Goal: Task Accomplishment & Management: Complete application form

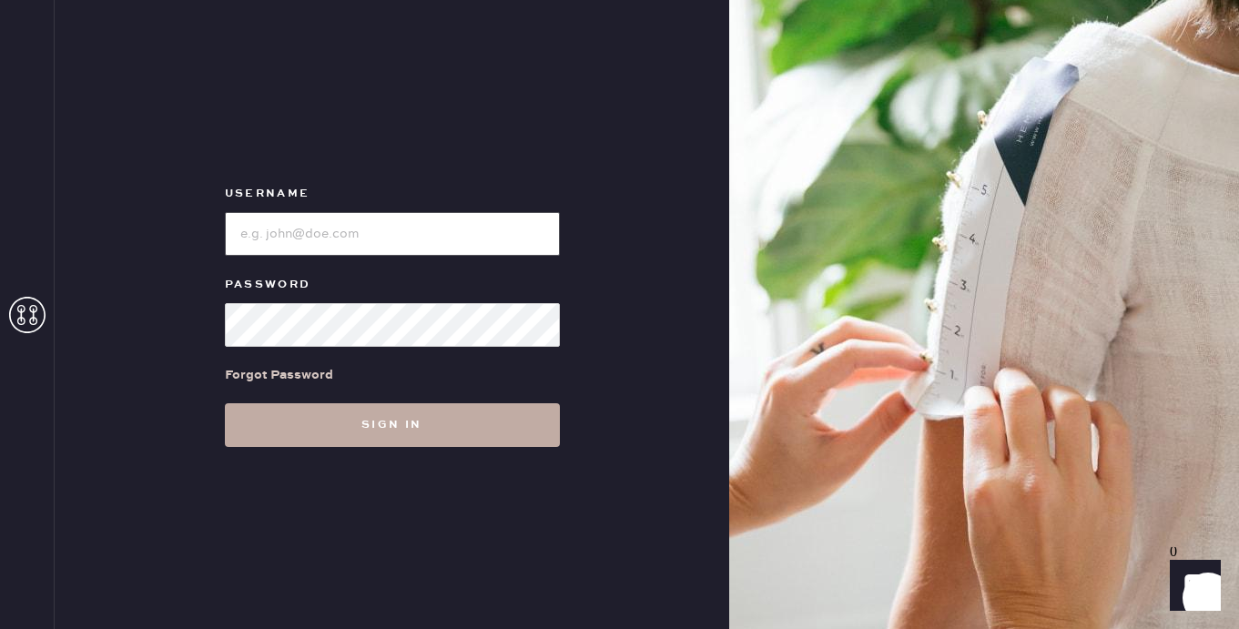
type input "reformationplatform"
click at [396, 430] on button "Sign in" at bounding box center [392, 425] width 335 height 44
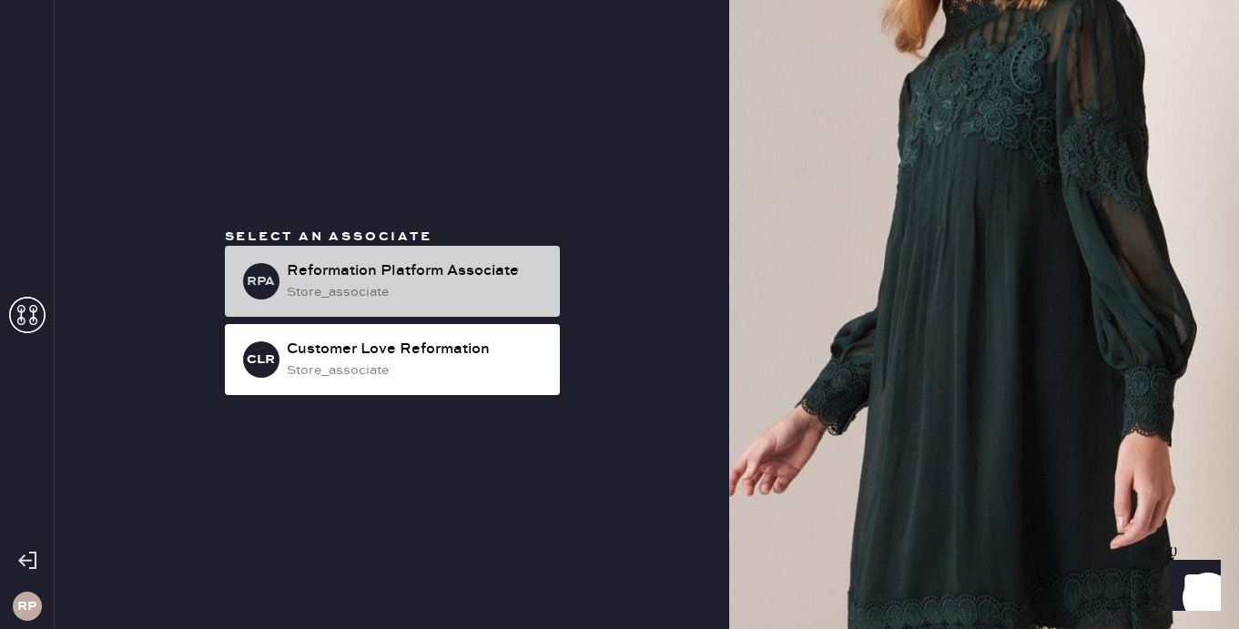
click at [405, 309] on div "RPA Reformation Platform Associate store_associate" at bounding box center [392, 281] width 335 height 71
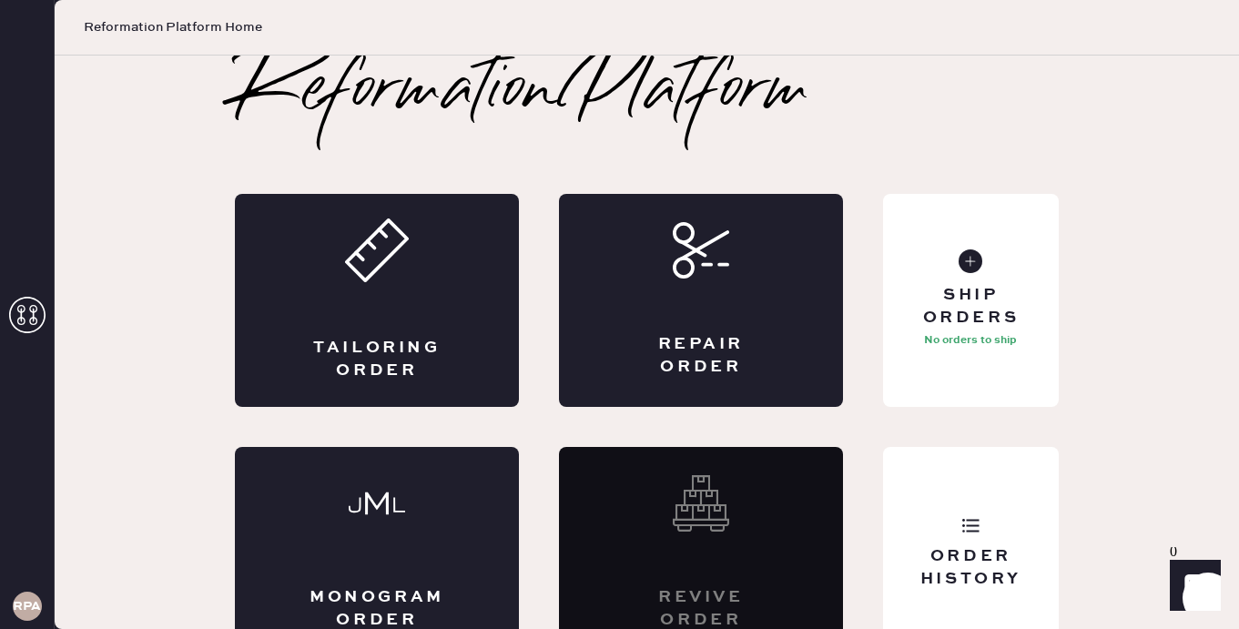
click at [405, 309] on div "Tailoring Order" at bounding box center [377, 300] width 284 height 213
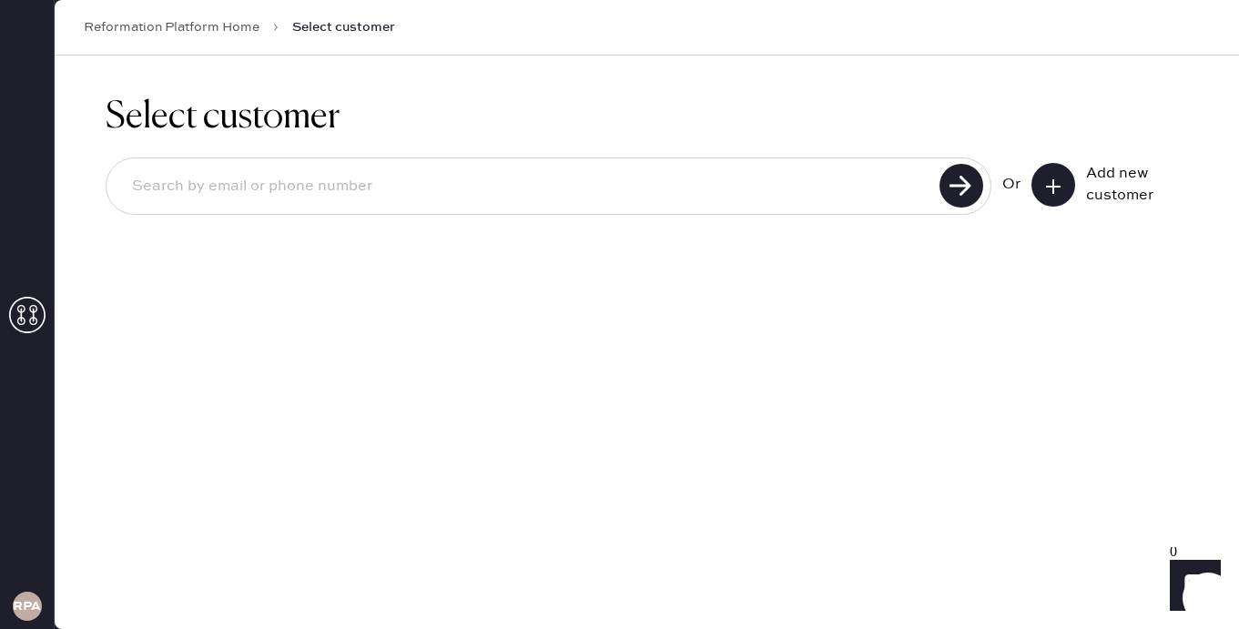
click at [1059, 188] on icon at bounding box center [1053, 187] width 18 height 18
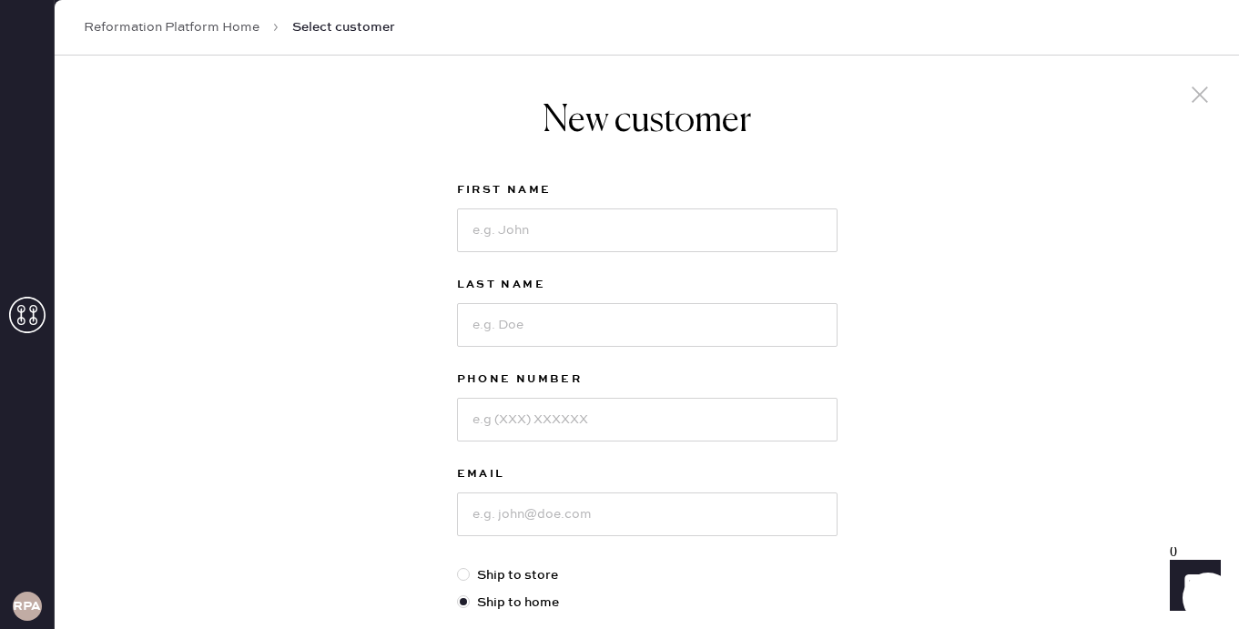
click at [1190, 93] on icon at bounding box center [1199, 94] width 27 height 27
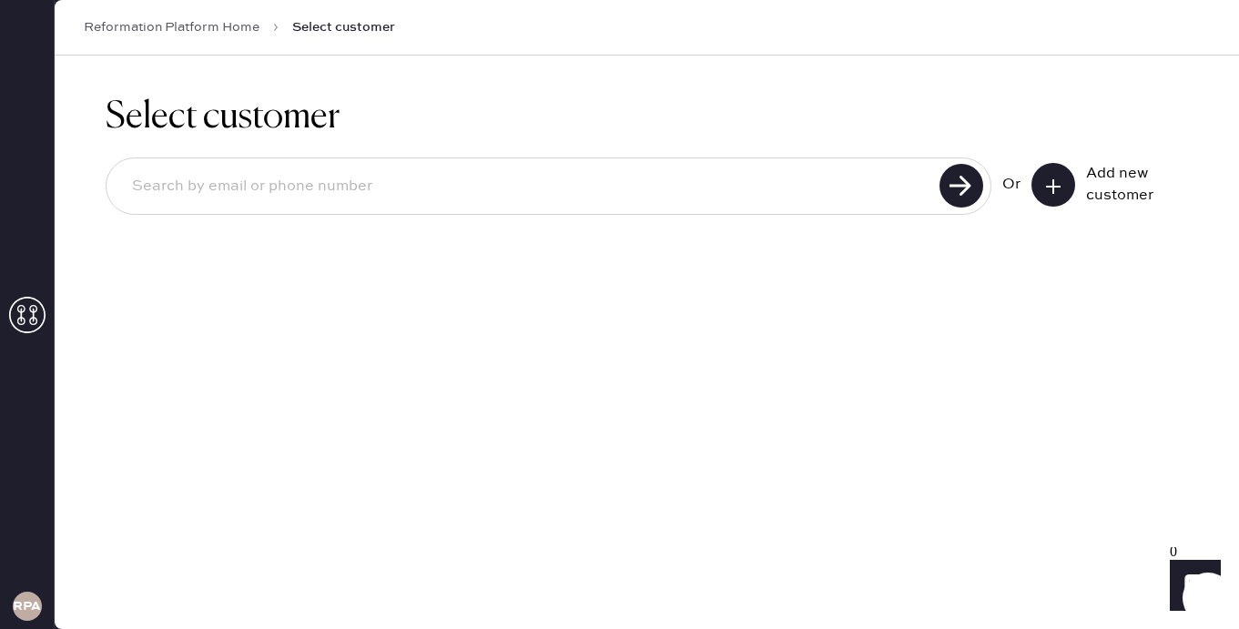
click at [413, 178] on input at bounding box center [525, 187] width 817 height 42
type input "9258191668"
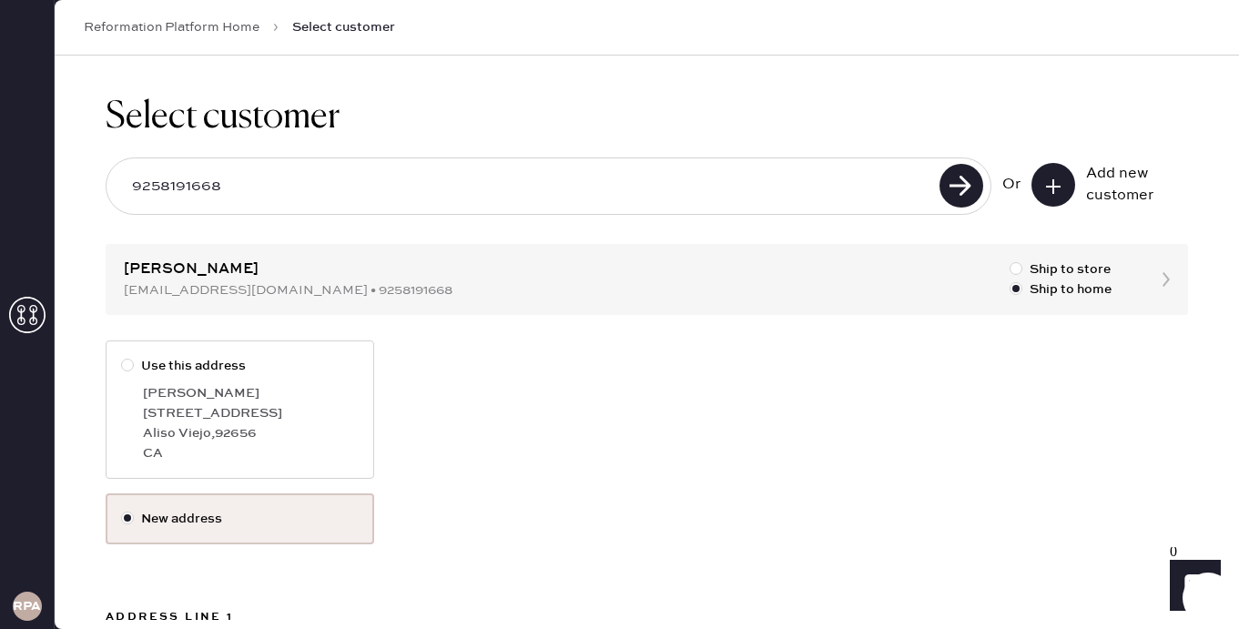
click at [123, 367] on div at bounding box center [127, 365] width 13 height 13
click at [122, 357] on input "Use this address" at bounding box center [121, 356] width 1 height 1
radio input "true"
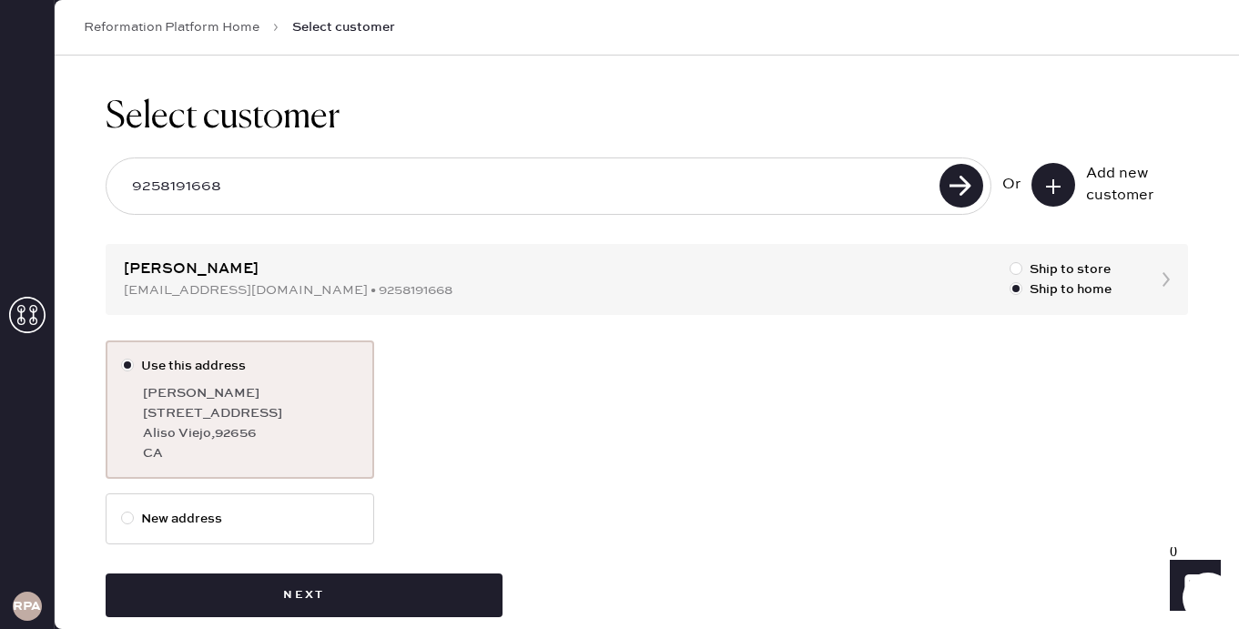
click at [177, 517] on label "New address" at bounding box center [240, 519] width 238 height 20
click at [122, 510] on input "New address" at bounding box center [121, 509] width 1 height 1
radio input "true"
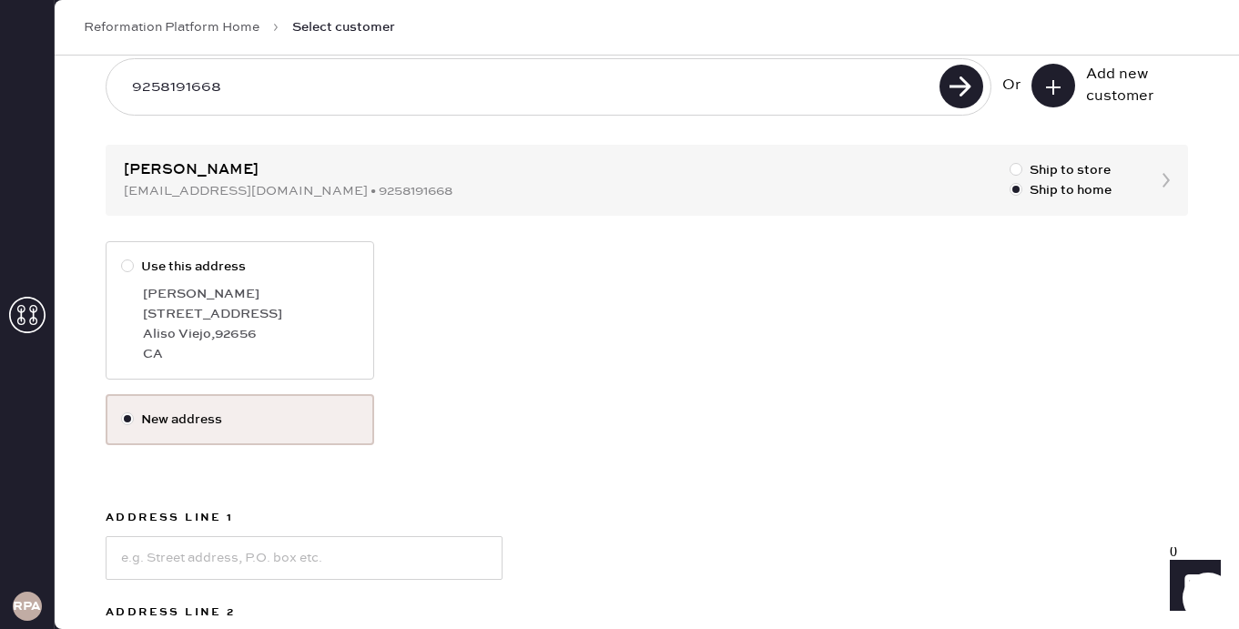
scroll to position [339, 0]
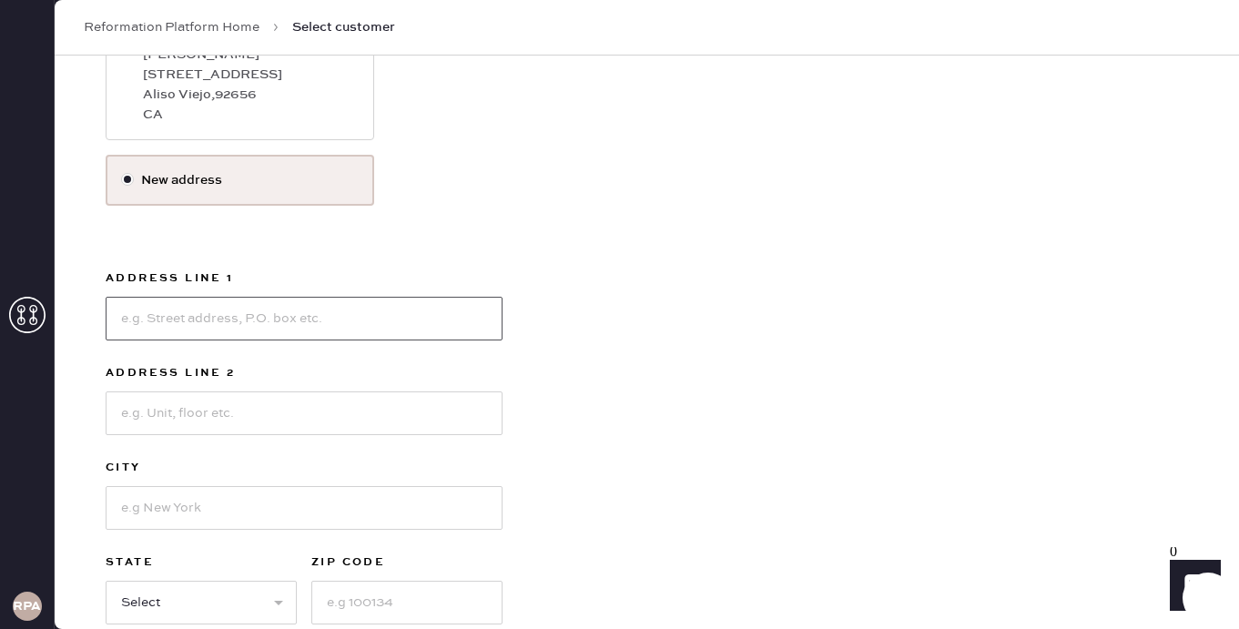
click at [278, 328] on input at bounding box center [304, 319] width 397 height 44
type input "[STREET_ADDRESS][PERSON_NAME]"
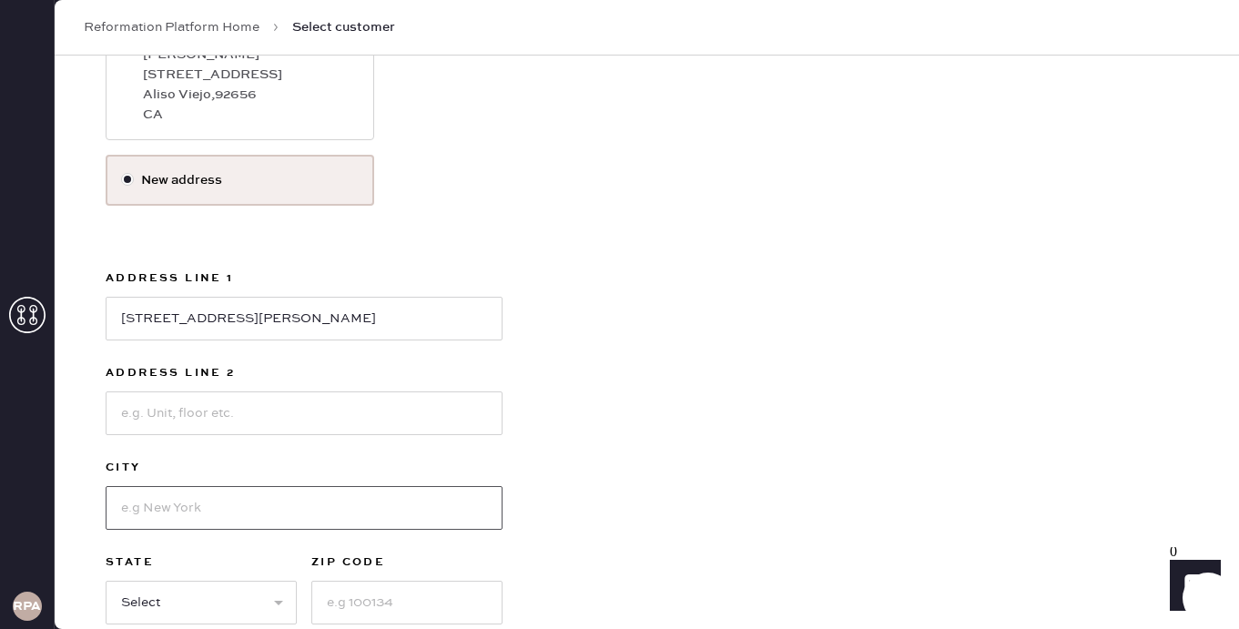
click at [223, 499] on input at bounding box center [304, 508] width 397 height 44
click at [152, 419] on input at bounding box center [304, 413] width 397 height 44
type input "Apt 103"
click at [128, 508] on input at bounding box center [304, 508] width 397 height 44
type input "[GEOGRAPHIC_DATA]"
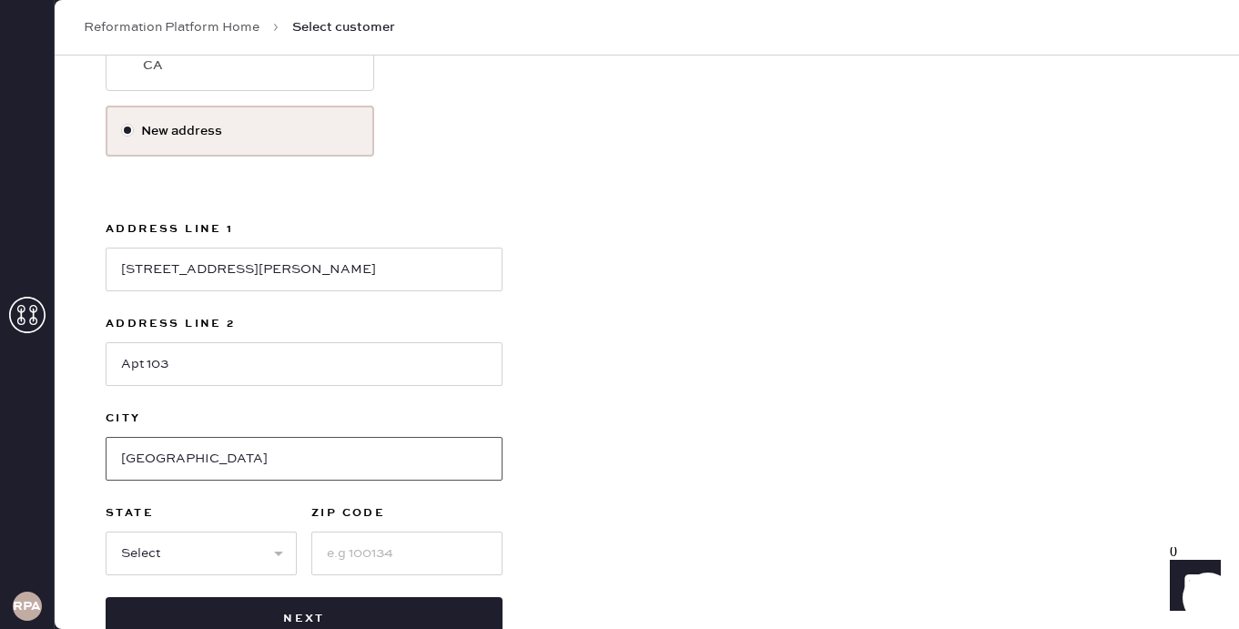
scroll to position [393, 0]
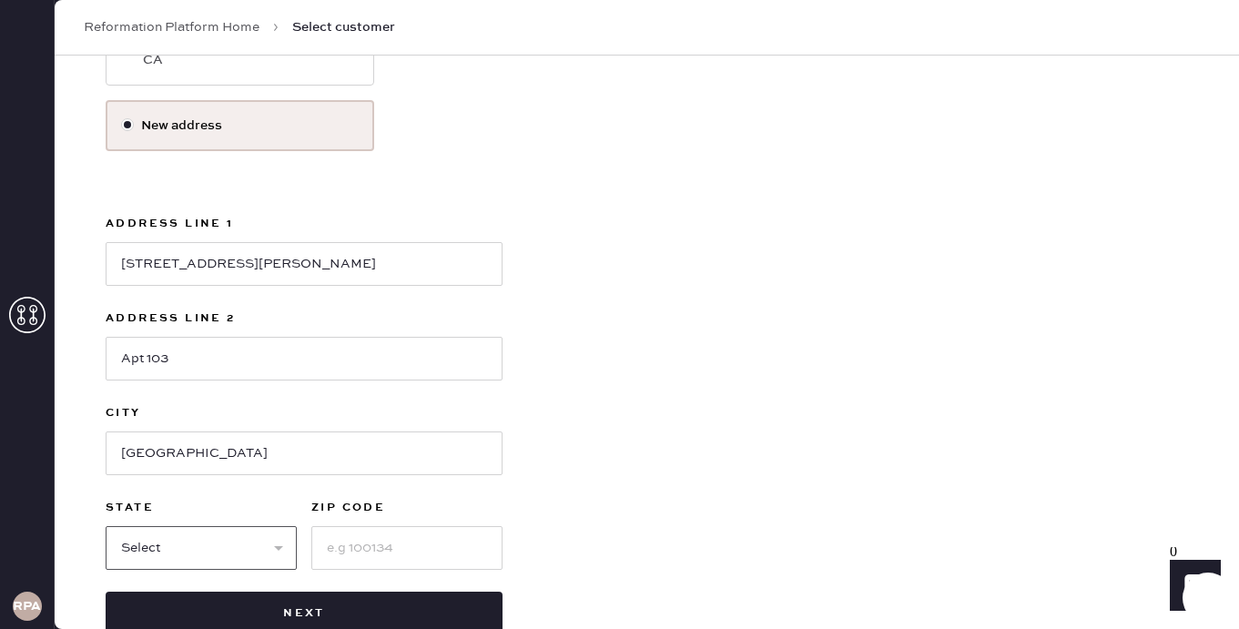
click at [163, 543] on select "Select AK AL AR AZ CA CO CT [GEOGRAPHIC_DATA] DE FL [GEOGRAPHIC_DATA] HI [GEOGR…" at bounding box center [201, 548] width 191 height 44
select select "CA"
click at [106, 526] on select "Select AK AL AR AZ CA CO CT [GEOGRAPHIC_DATA] DE FL [GEOGRAPHIC_DATA] HI [GEOGR…" at bounding box center [201, 548] width 191 height 44
click at [360, 547] on input at bounding box center [406, 548] width 191 height 44
type input "90066"
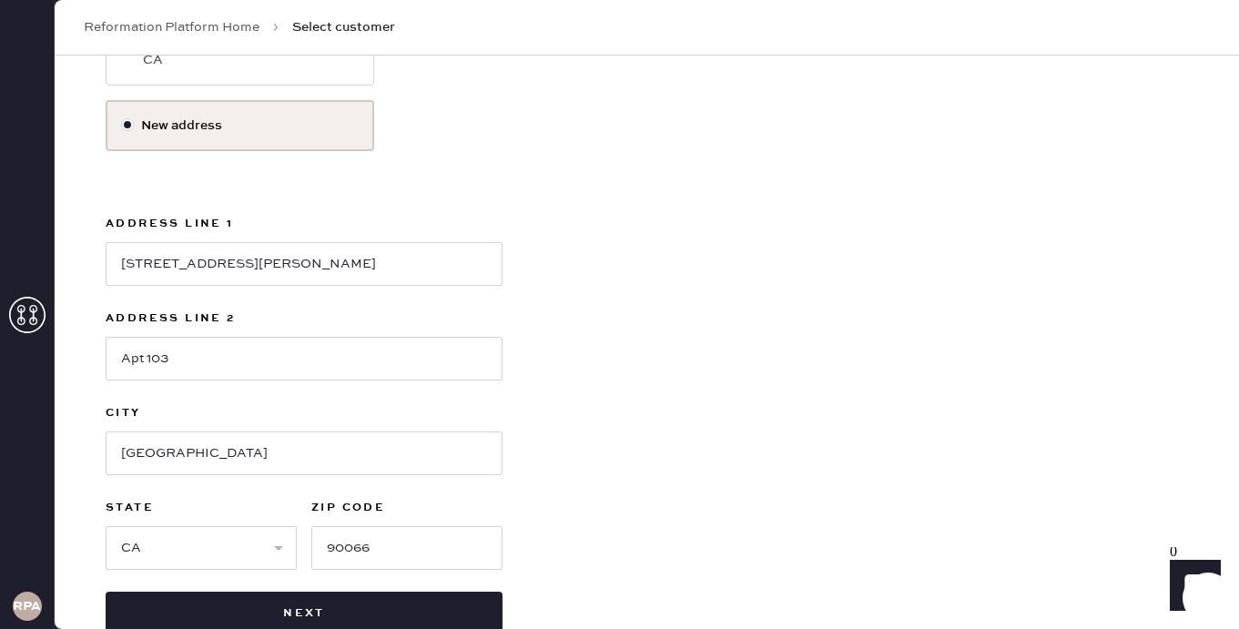
click at [631, 472] on div "Use this address [PERSON_NAME] [STREET_ADDRESS][PERSON_NAME] New address Addres…" at bounding box center [647, 291] width 1082 height 688
drag, startPoint x: 223, startPoint y: 457, endPoint x: -20, endPoint y: 445, distance: 243.4
click at [0, 445] on html "Layer 1 Layer 1 RPA Reformation Platform Home Select customer Select customer 9…" at bounding box center [619, 314] width 1239 height 629
drag, startPoint x: 249, startPoint y: 266, endPoint x: -19, endPoint y: 261, distance: 267.7
click at [0, 261] on html "Layer 1 Layer 1 RPA Reformation Platform Home Select customer Select customer 9…" at bounding box center [619, 314] width 1239 height 629
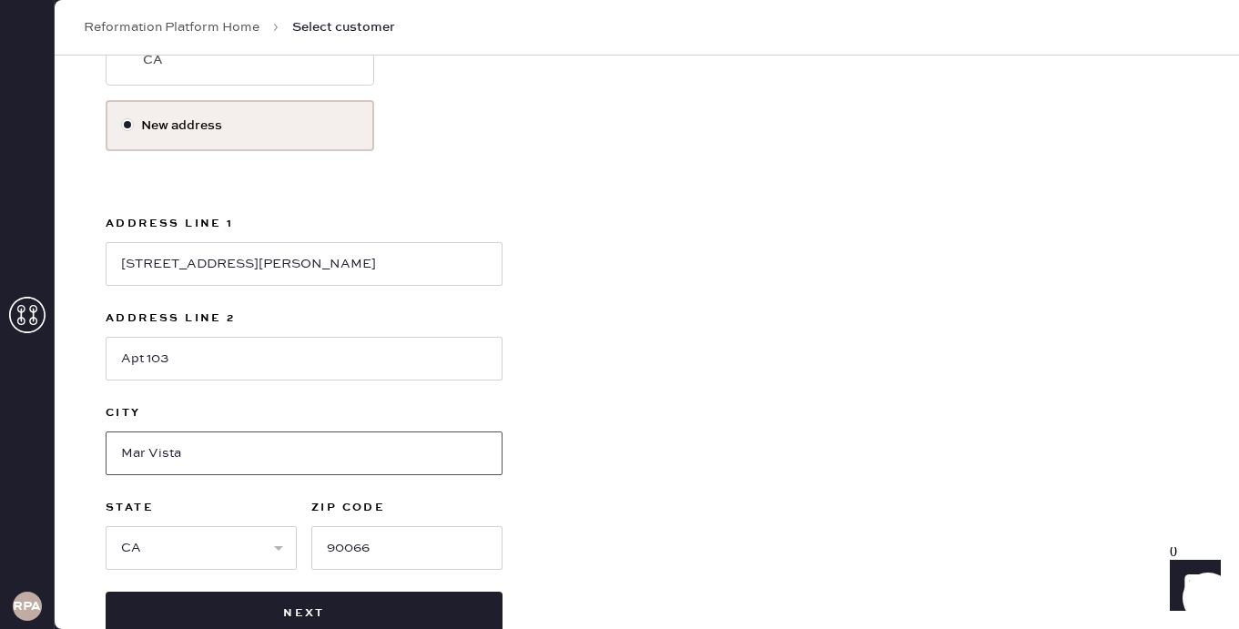
drag, startPoint x: 194, startPoint y: 452, endPoint x: 10, endPoint y: 457, distance: 183.9
click at [13, 457] on div "RPA Reformation Platform Home Select customer Select customer 9258191668 Or Add…" at bounding box center [619, 314] width 1239 height 629
type input "[GEOGRAPHIC_DATA]"
click at [606, 388] on div "Use this address [PERSON_NAME] [STREET_ADDRESS][PERSON_NAME] New address Addres…" at bounding box center [647, 291] width 1082 height 688
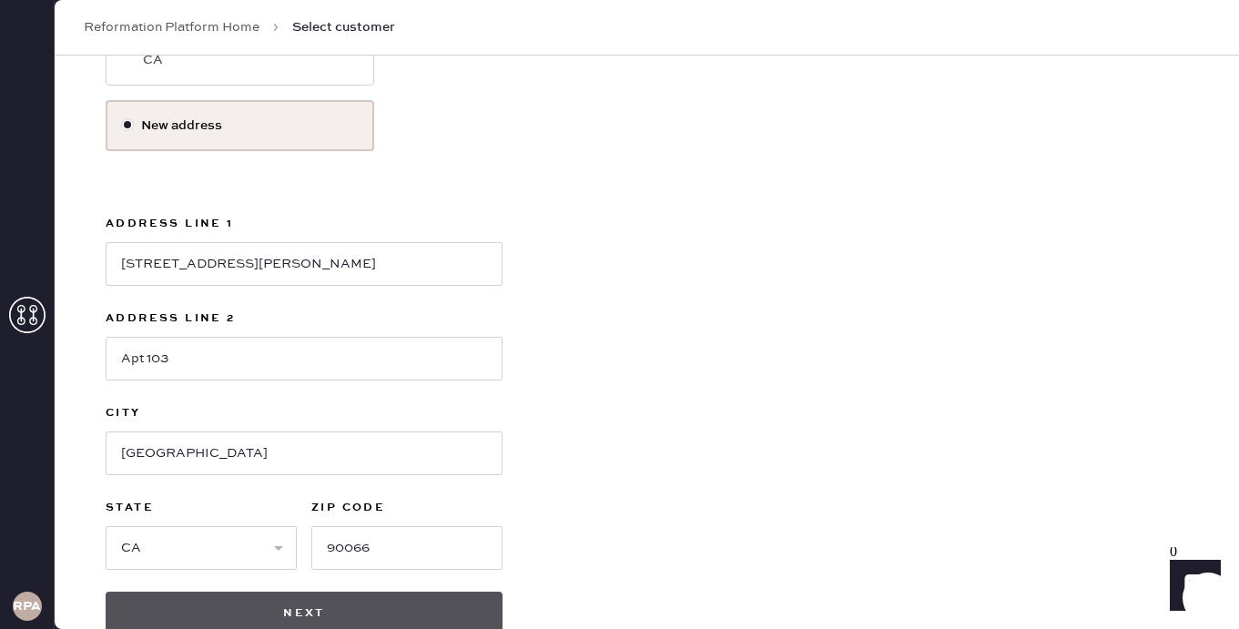
click at [360, 604] on button "Next" at bounding box center [304, 614] width 397 height 44
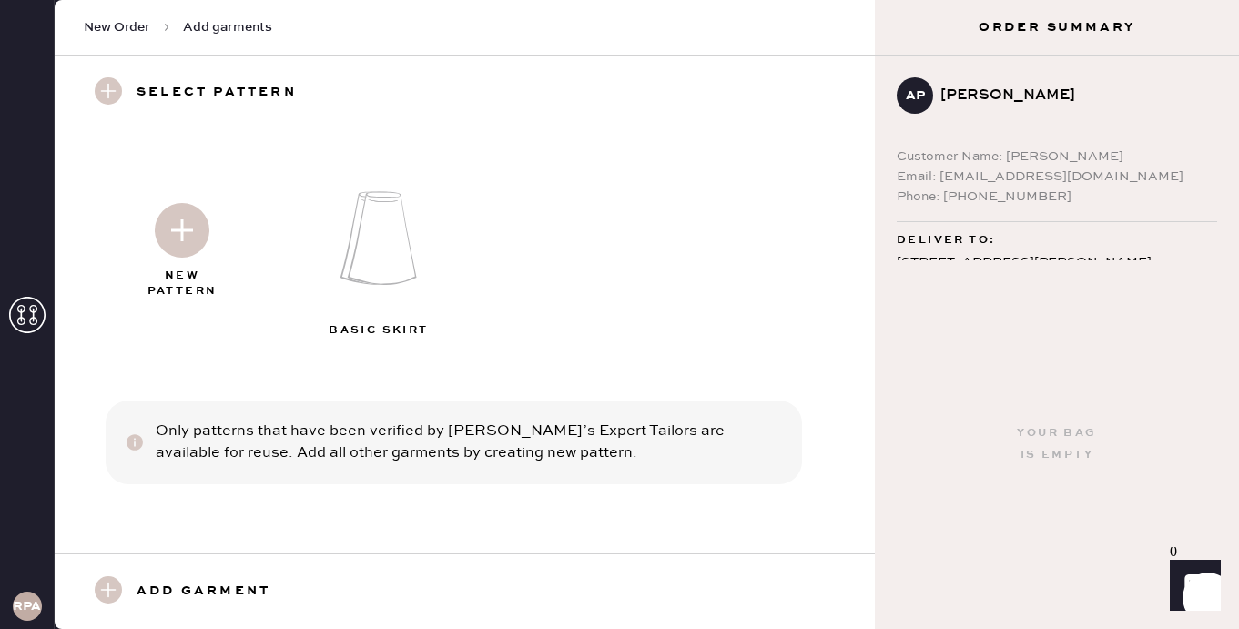
click at [395, 255] on img at bounding box center [382, 237] width 197 height 157
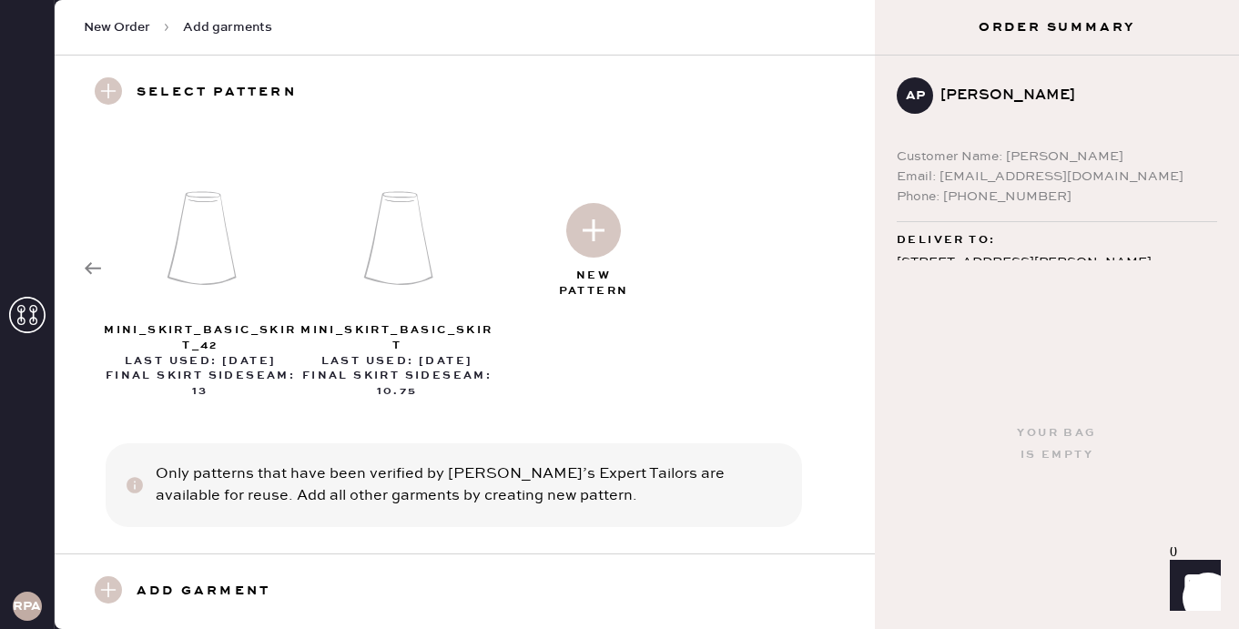
click at [587, 234] on img at bounding box center [593, 230] width 55 height 55
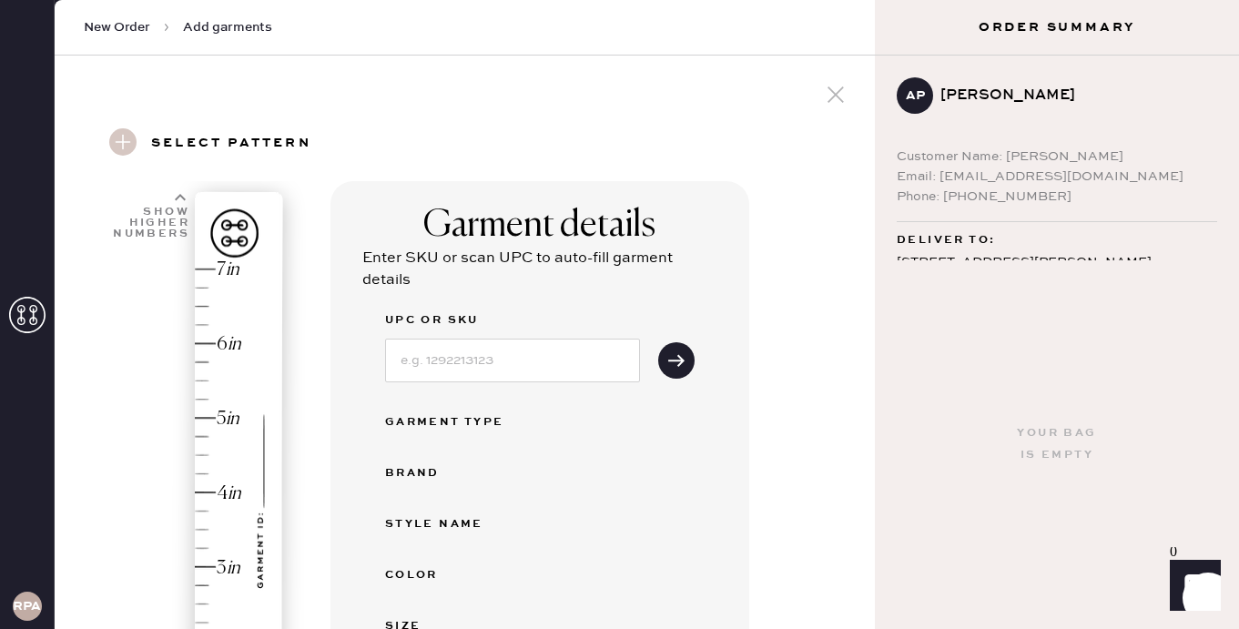
select select "13"
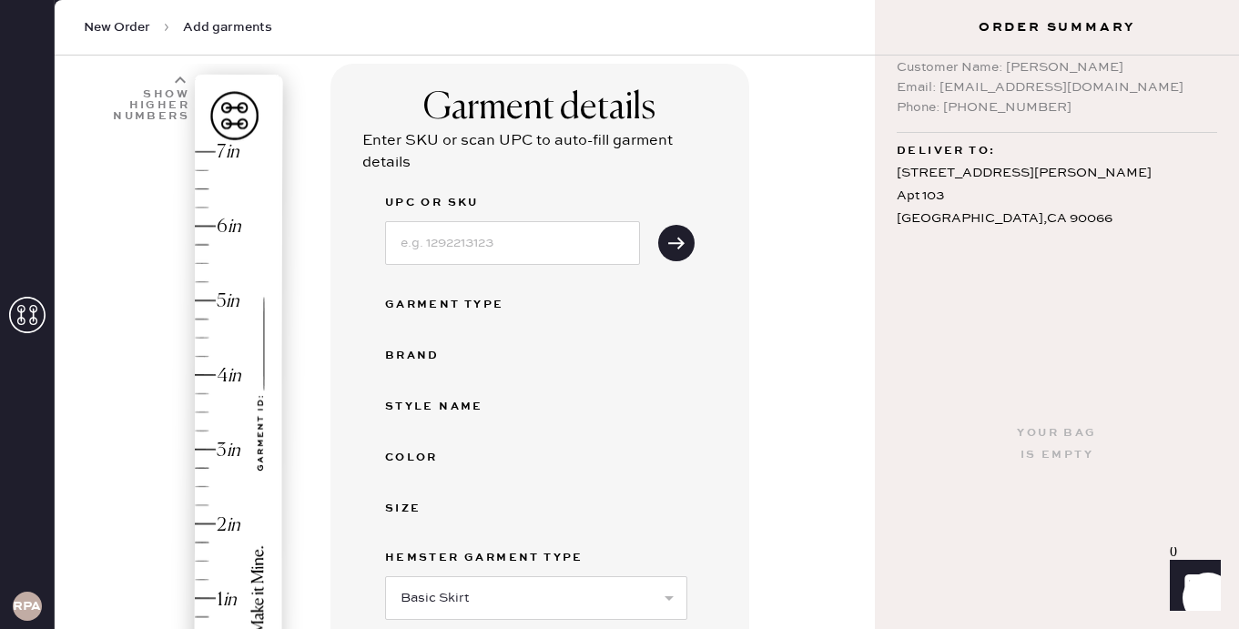
scroll to position [202, 0]
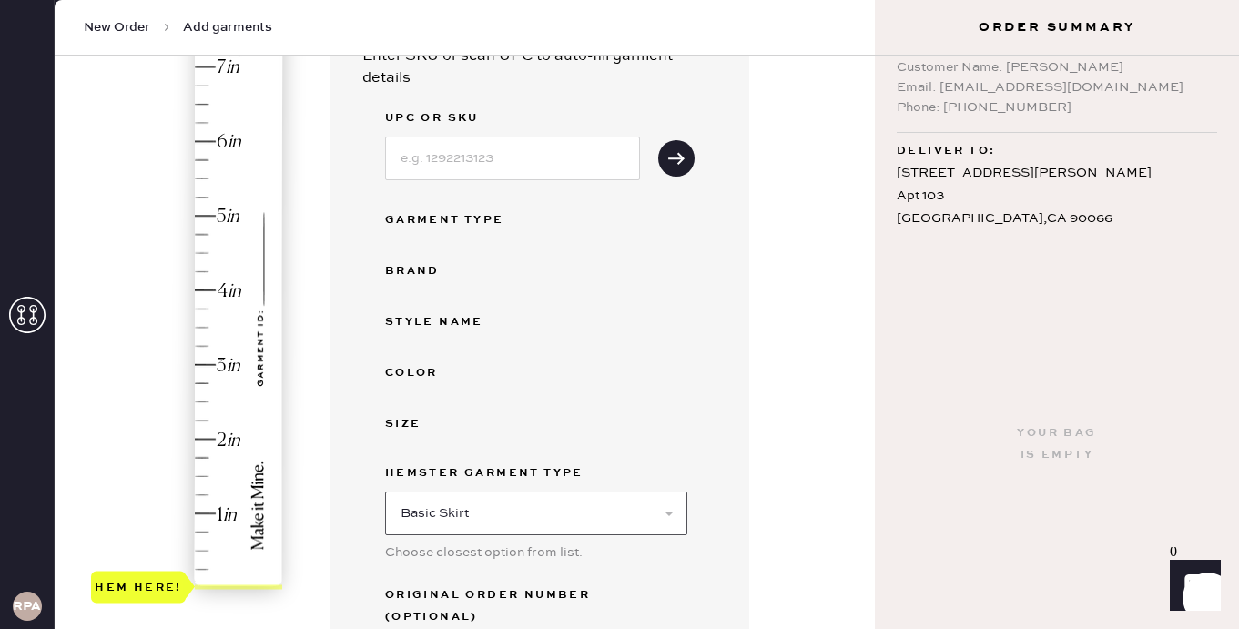
click at [455, 513] on select "Select Basic Skirt Jeans Leggings Pants Shorts Basic Sleeved Dress Basic Sleeve…" at bounding box center [536, 514] width 302 height 44
click at [385, 492] on select "Select Basic Skirt Jeans Leggings Pants Shorts Basic Sleeved Dress Basic Sleeve…" at bounding box center [536, 514] width 302 height 44
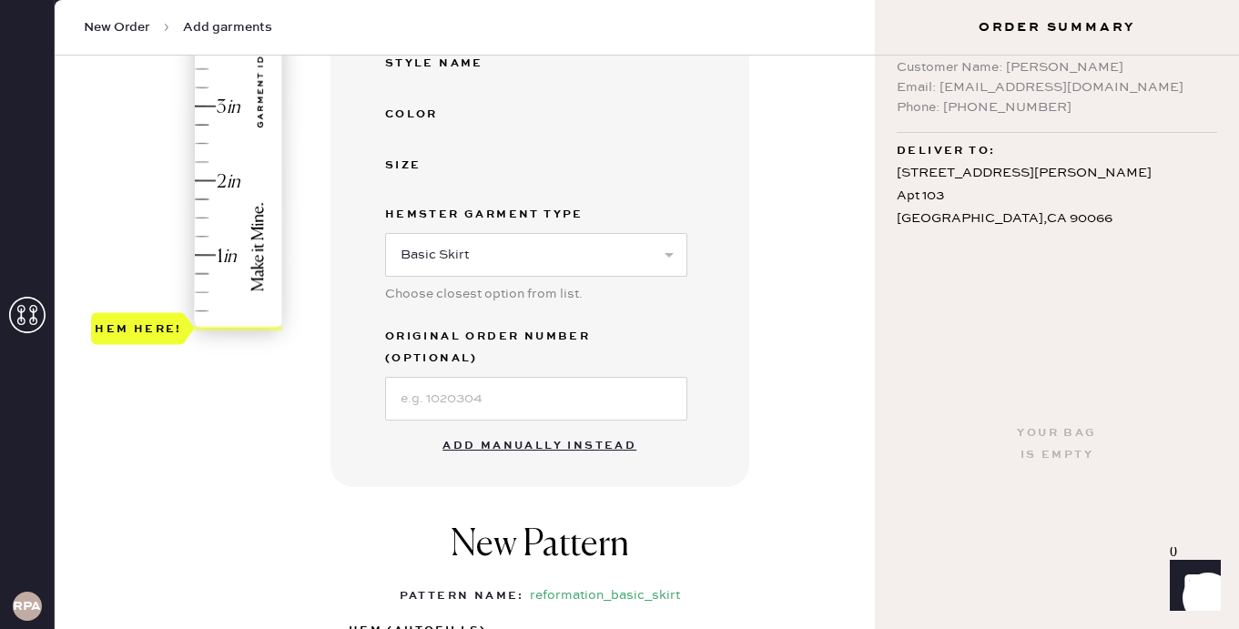
click at [520, 428] on button "Add manually instead" at bounding box center [540, 446] width 216 height 36
select select "13"
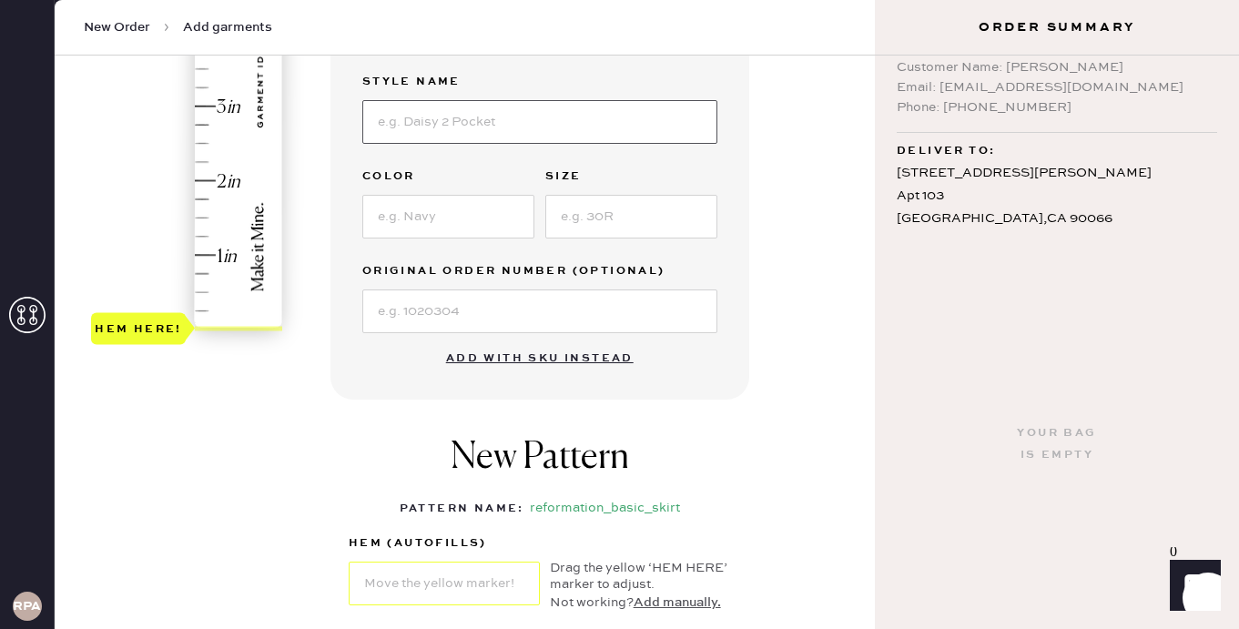
click at [483, 129] on input at bounding box center [539, 122] width 355 height 44
type input "[PERSON_NAME] Denim Mini"
click at [598, 218] on input at bounding box center [631, 217] width 172 height 44
type input "25"
click at [462, 230] on input at bounding box center [448, 217] width 172 height 44
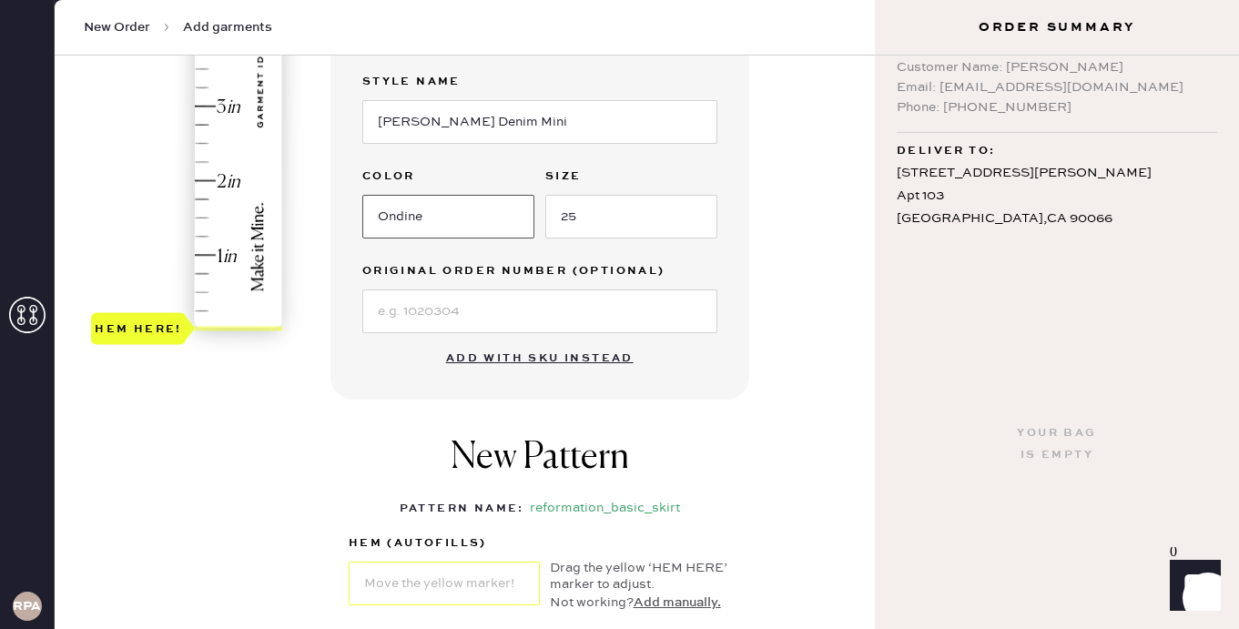
type input "Ondine"
click at [448, 310] on input at bounding box center [539, 311] width 355 height 44
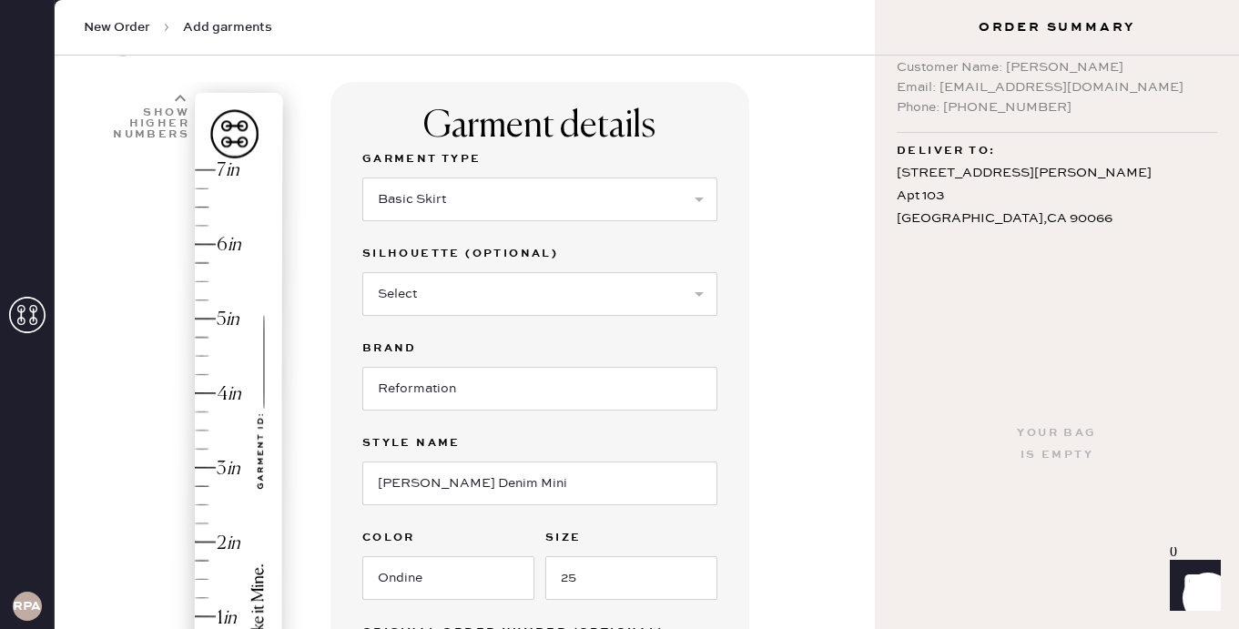
scroll to position [87, 0]
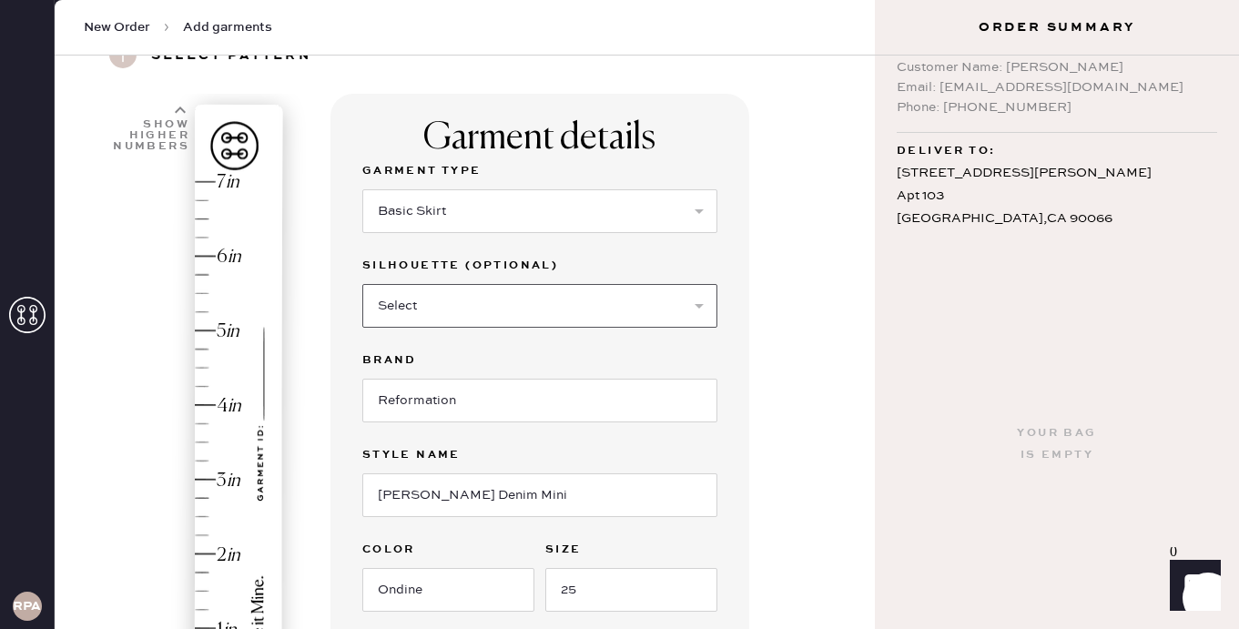
click at [430, 309] on select "Select Maxi Skirt Midi Skirt Mini Skirt Other" at bounding box center [539, 306] width 355 height 44
select select "19"
click at [362, 284] on select "Select Maxi Skirt Midi Skirt Mini Skirt Other" at bounding box center [539, 306] width 355 height 44
click at [354, 293] on div "Garment details Garment Type Select Basic Skirt Jeans Leggings Pants Shorts Bas…" at bounding box center [539, 433] width 419 height 679
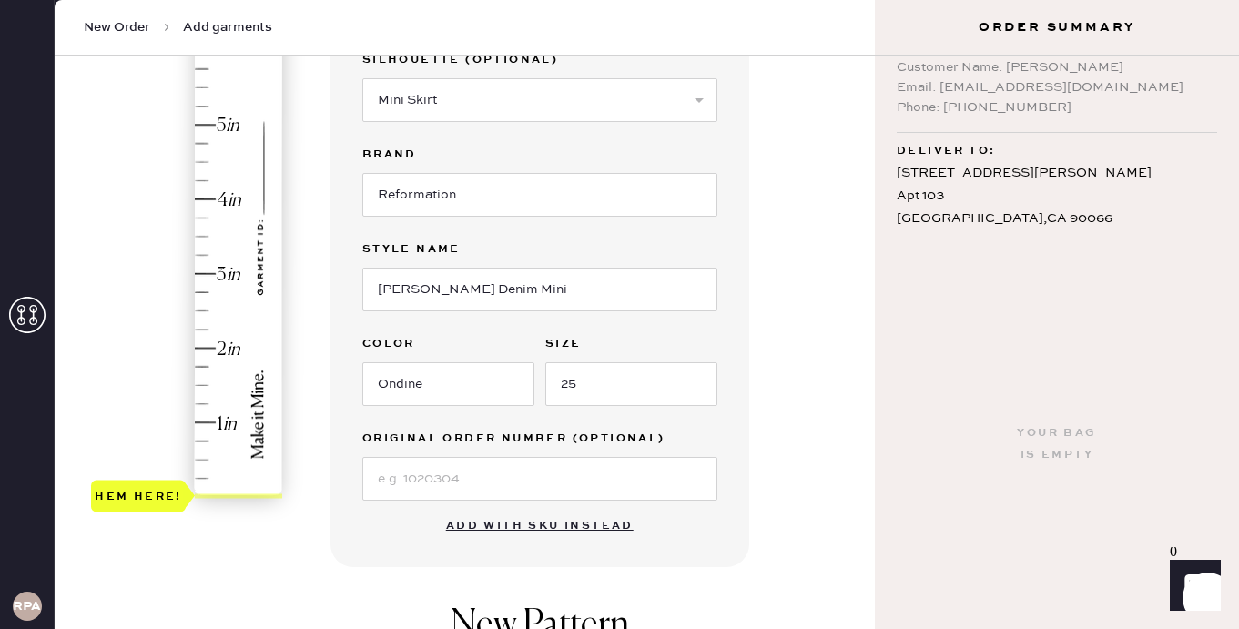
scroll to position [331, 0]
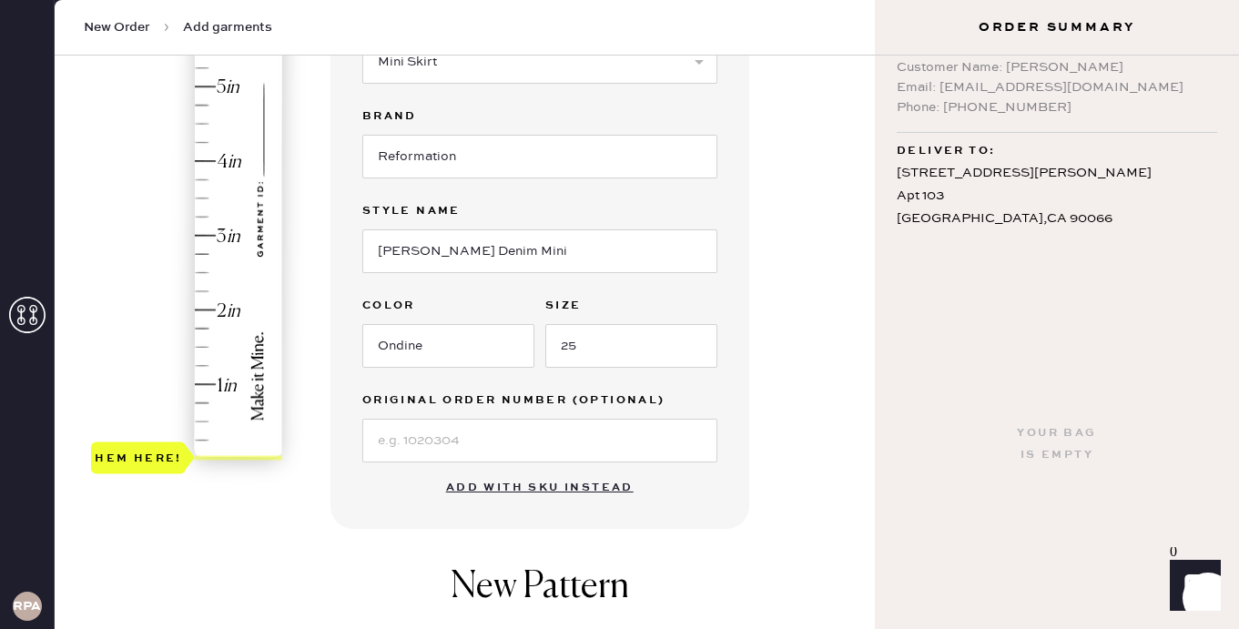
type input "1.5"
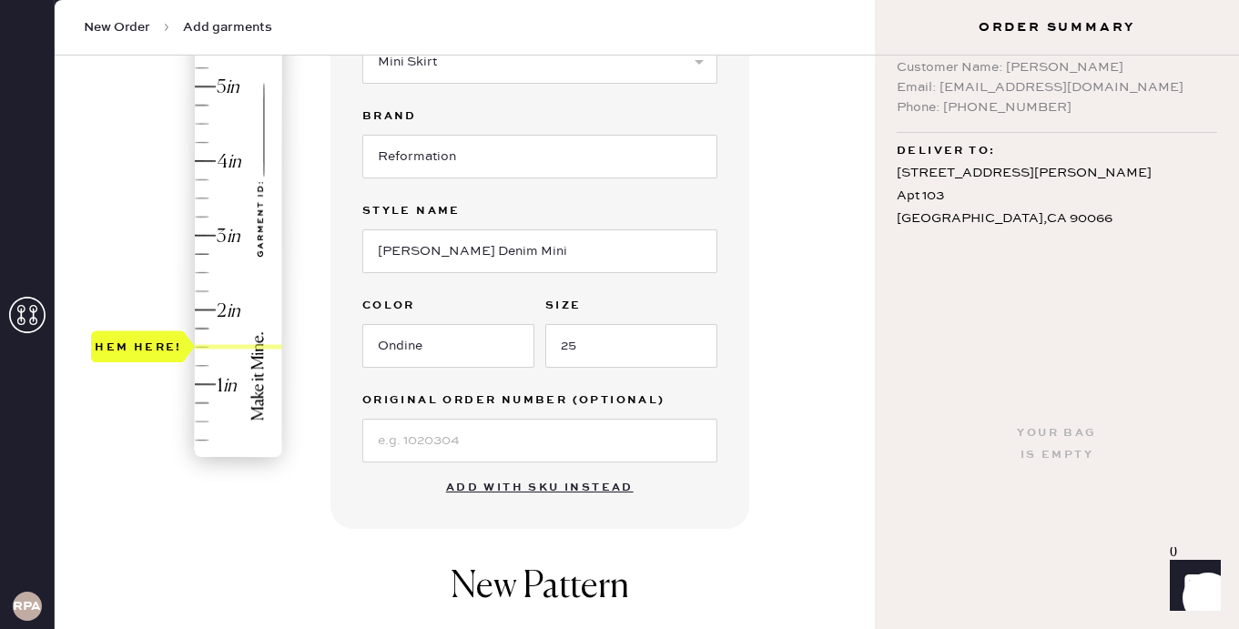
click at [208, 346] on div "Hem here!" at bounding box center [188, 198] width 194 height 537
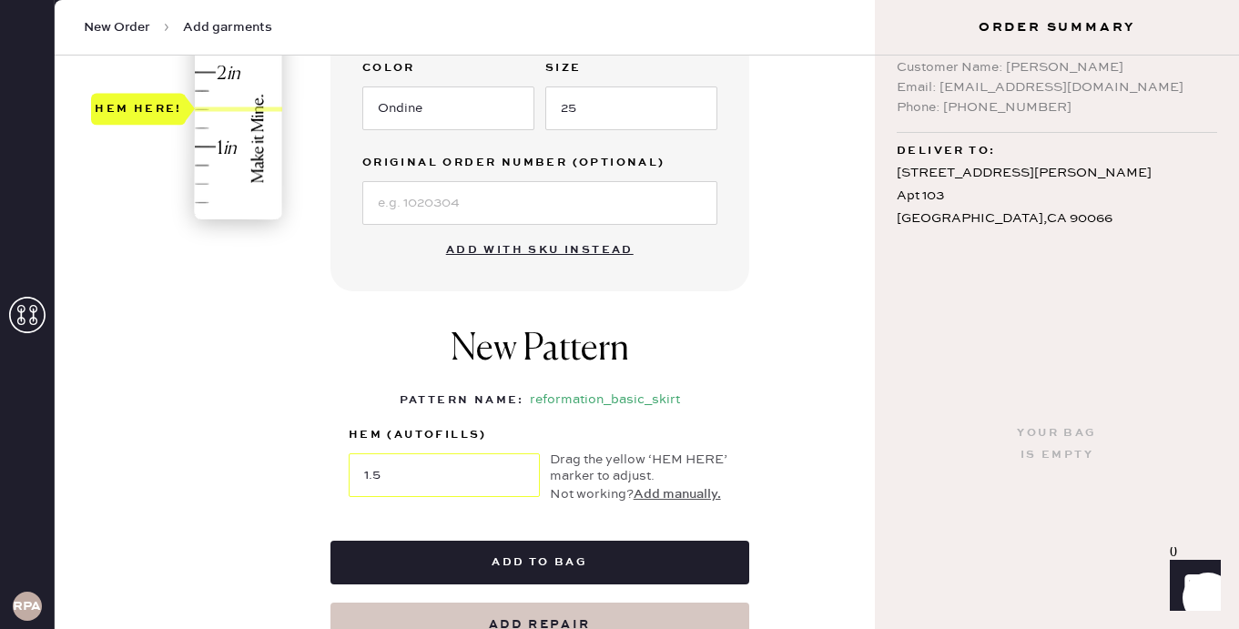
scroll to position [559, 0]
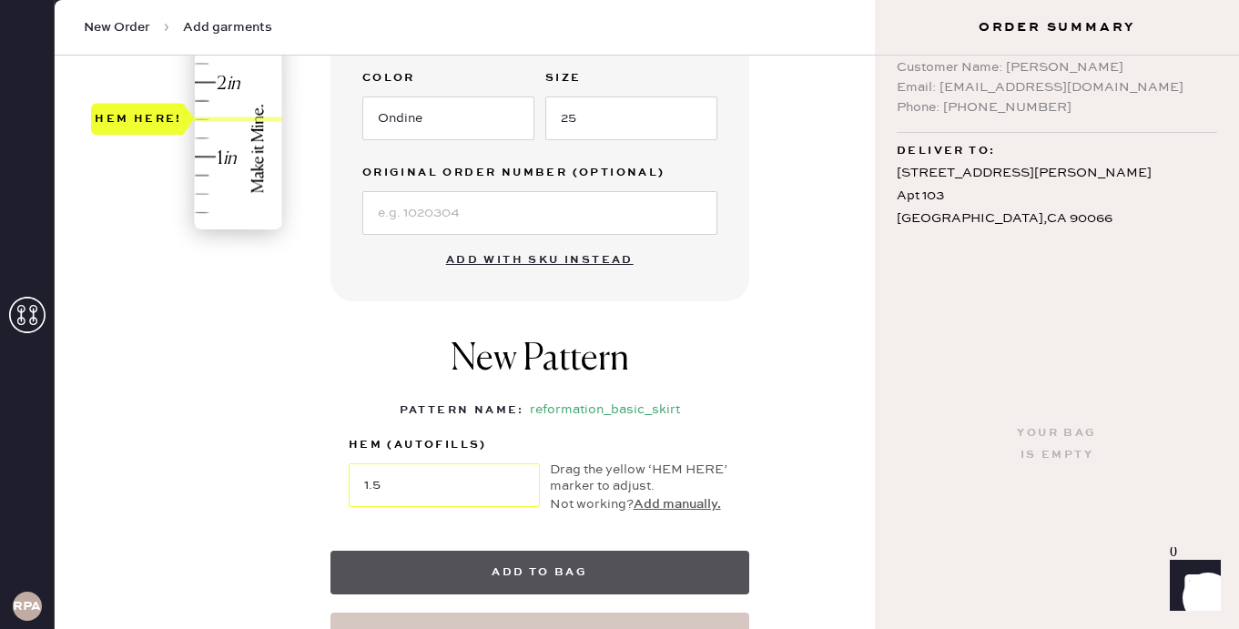
click at [466, 563] on button "Add to bag" at bounding box center [539, 573] width 419 height 44
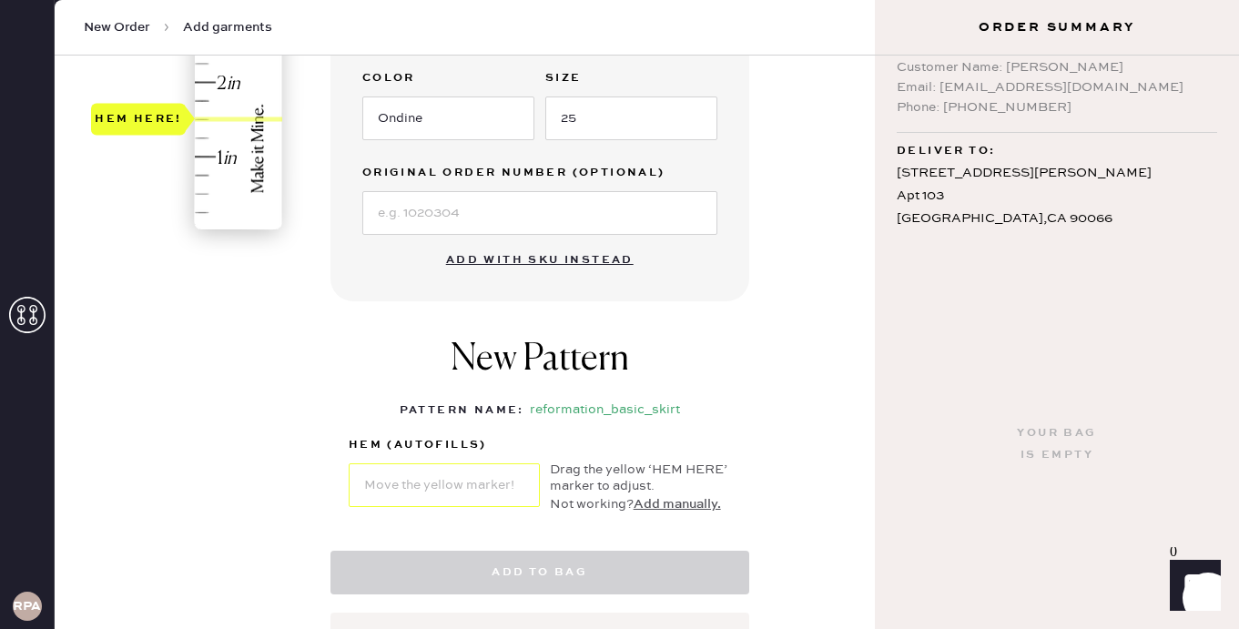
select select "13"
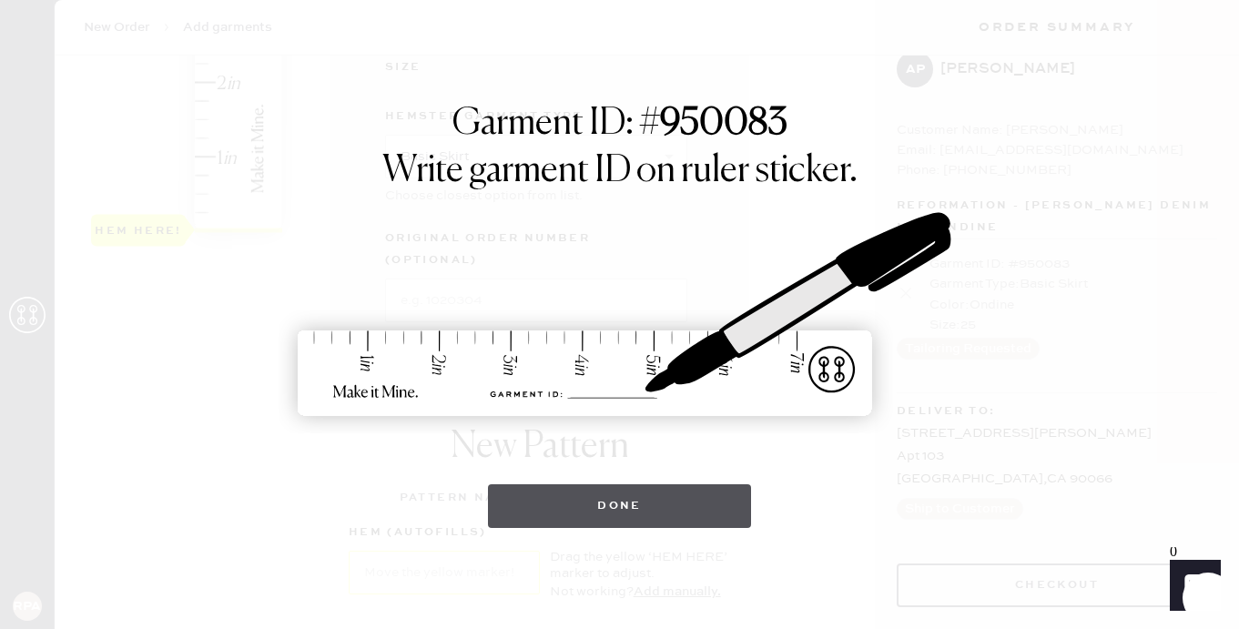
scroll to position [26, 0]
click at [645, 499] on button "Done" at bounding box center [619, 506] width 263 height 44
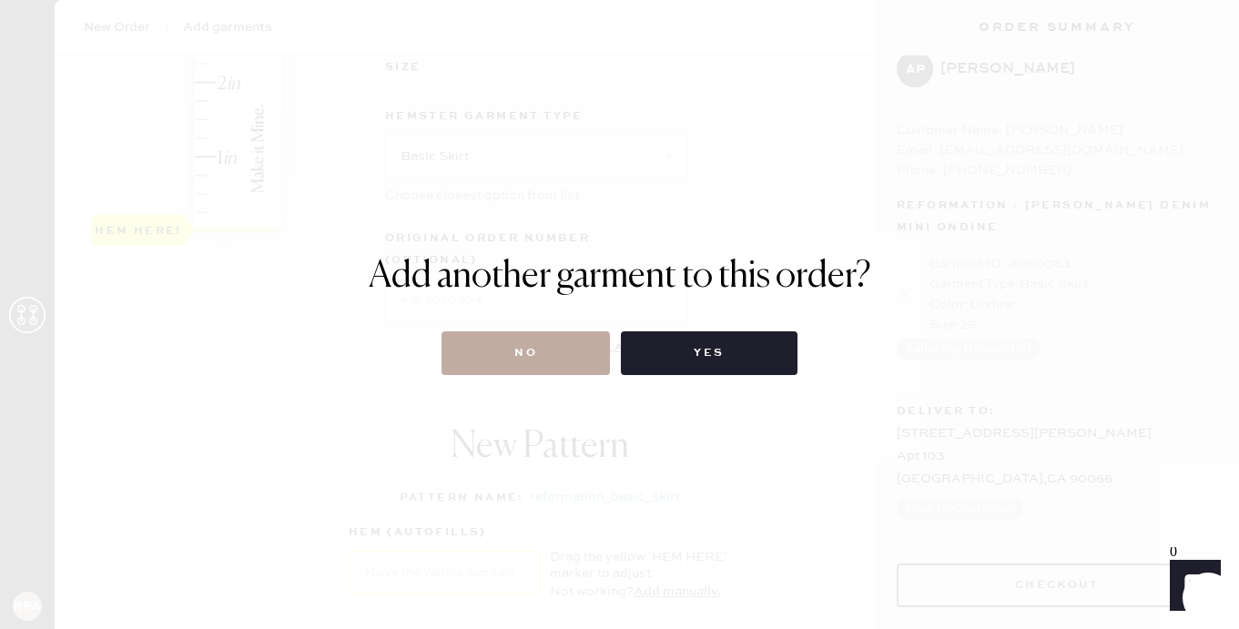
click at [568, 347] on button "No" at bounding box center [526, 353] width 168 height 44
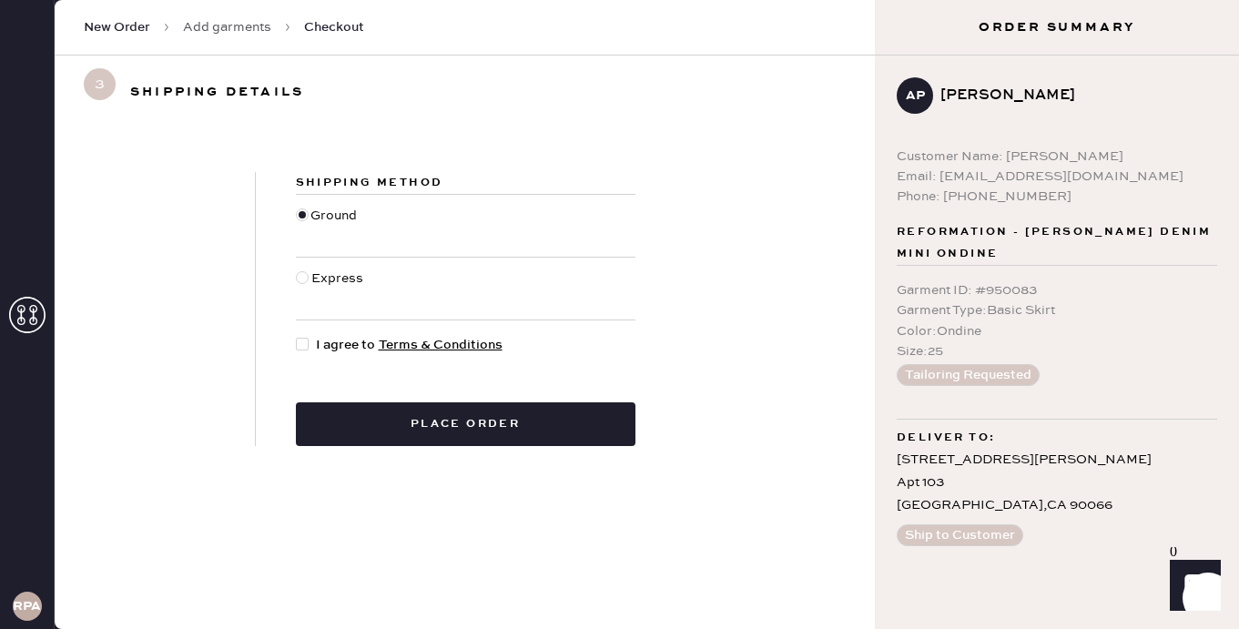
click at [319, 351] on span "I agree to Terms & Conditions" at bounding box center [409, 345] width 187 height 20
click at [297, 336] on input "I agree to Terms & Conditions" at bounding box center [296, 335] width 1 height 1
checkbox input "true"
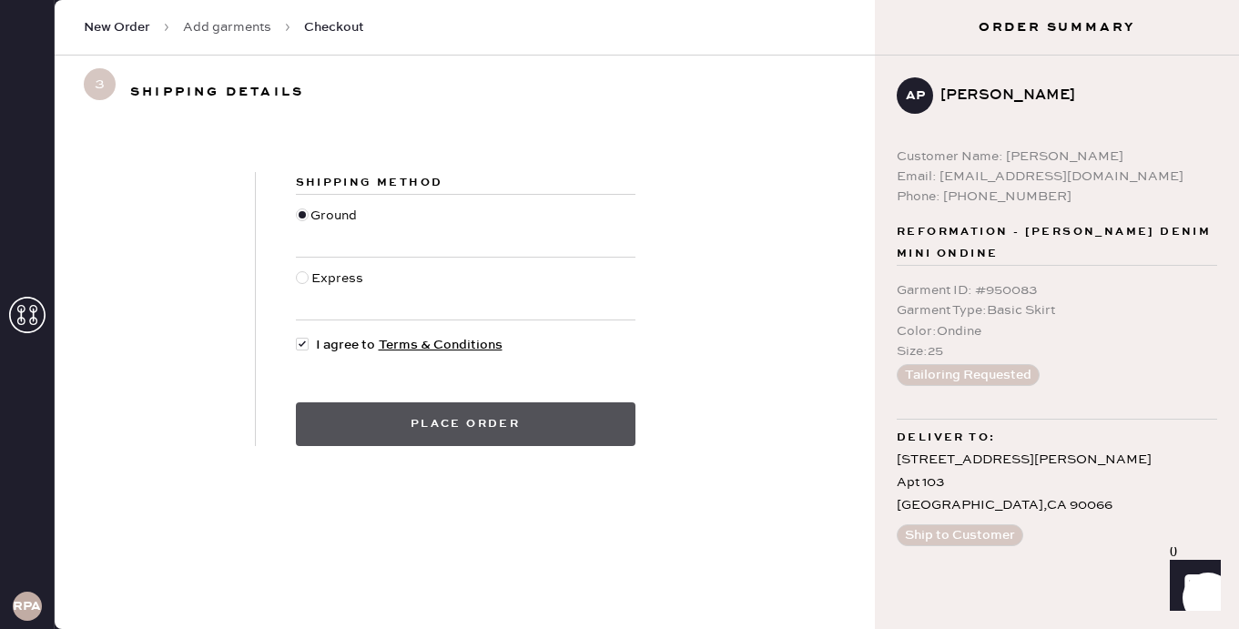
click at [376, 430] on button "Place order" at bounding box center [466, 424] width 340 height 44
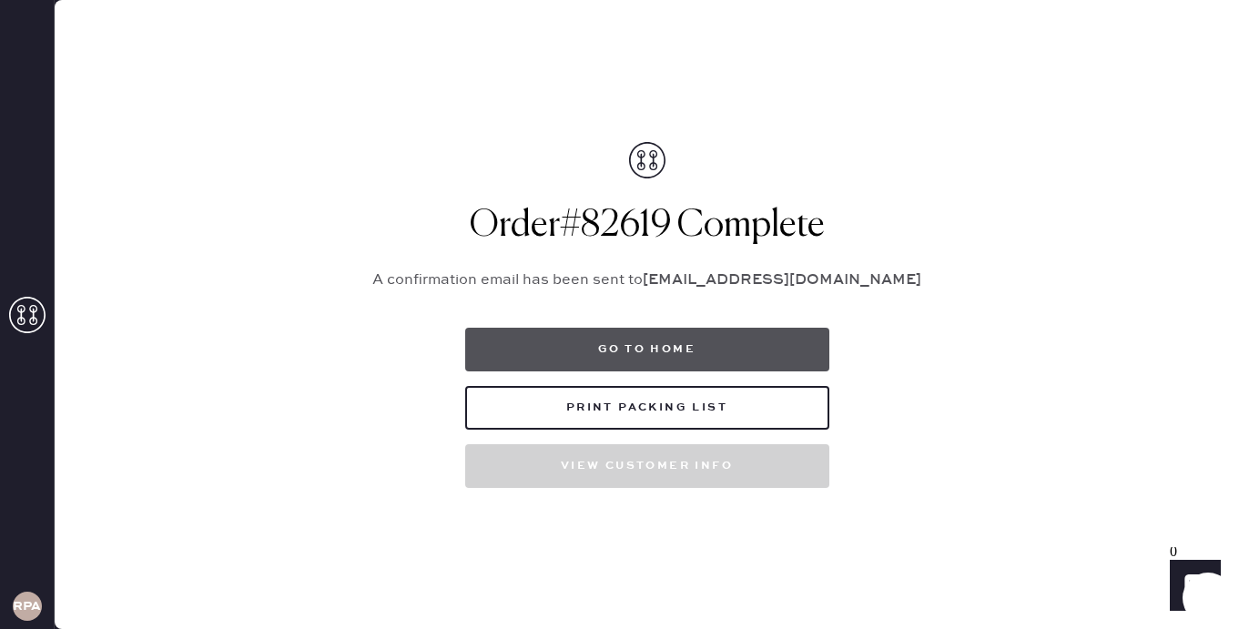
click at [589, 353] on button "Go to home" at bounding box center [647, 350] width 364 height 44
